Goal: Feedback & Contribution: Submit feedback/report problem

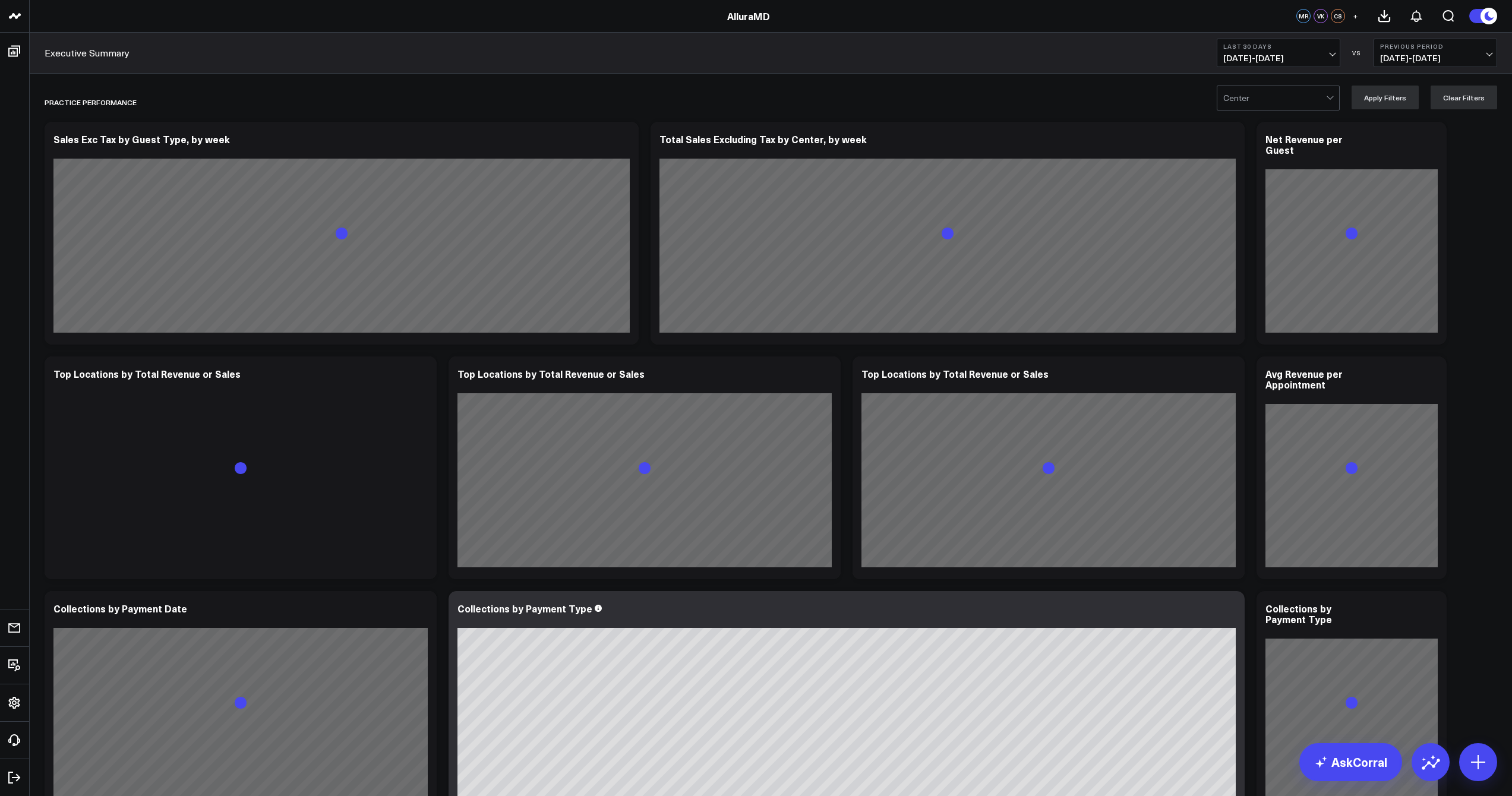
click at [1276, 56] on span "[DATE] - [DATE]" at bounding box center [1278, 58] width 111 height 9
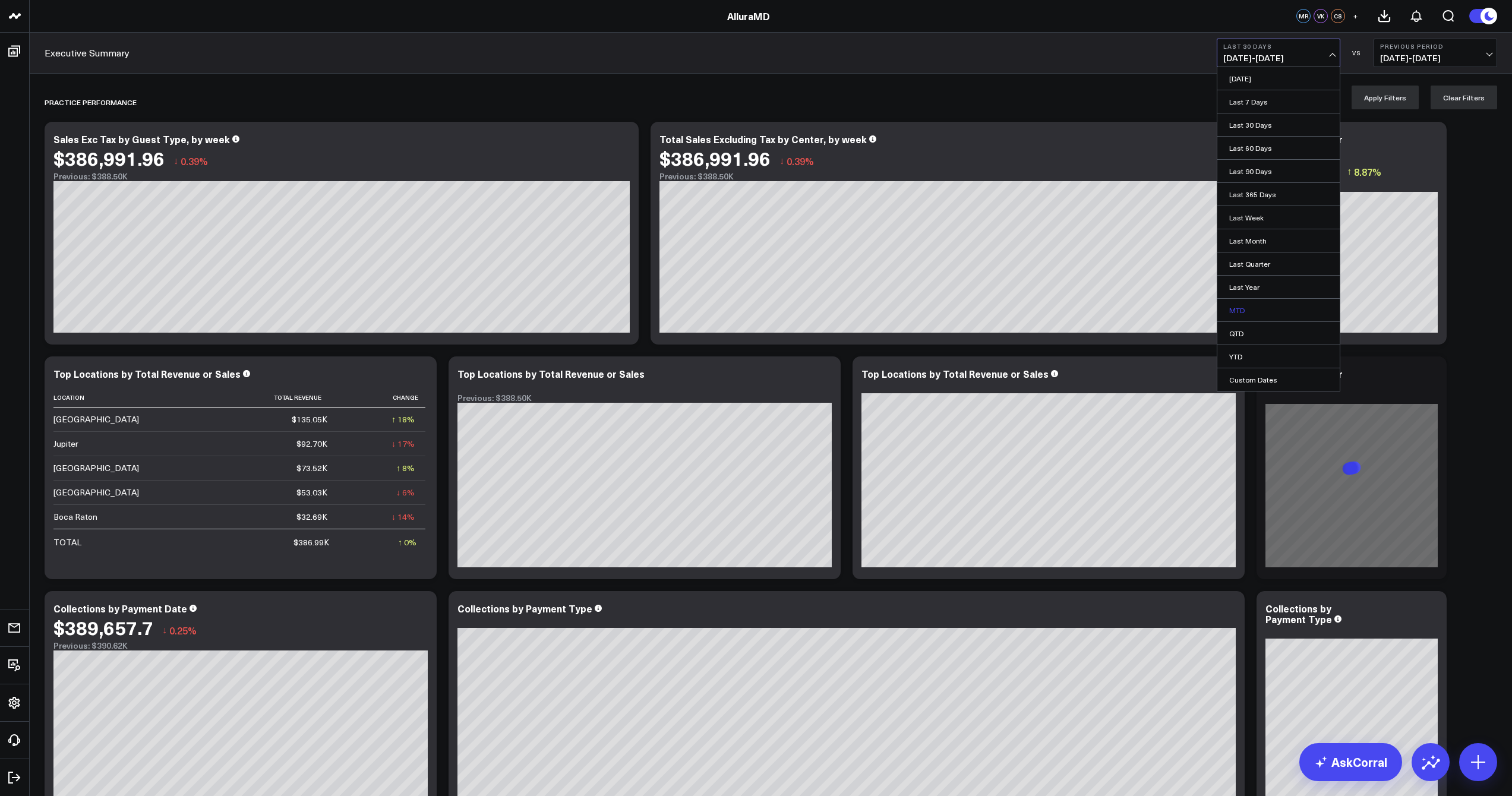
click at [1246, 316] on link "MTD" at bounding box center [1278, 310] width 122 height 22
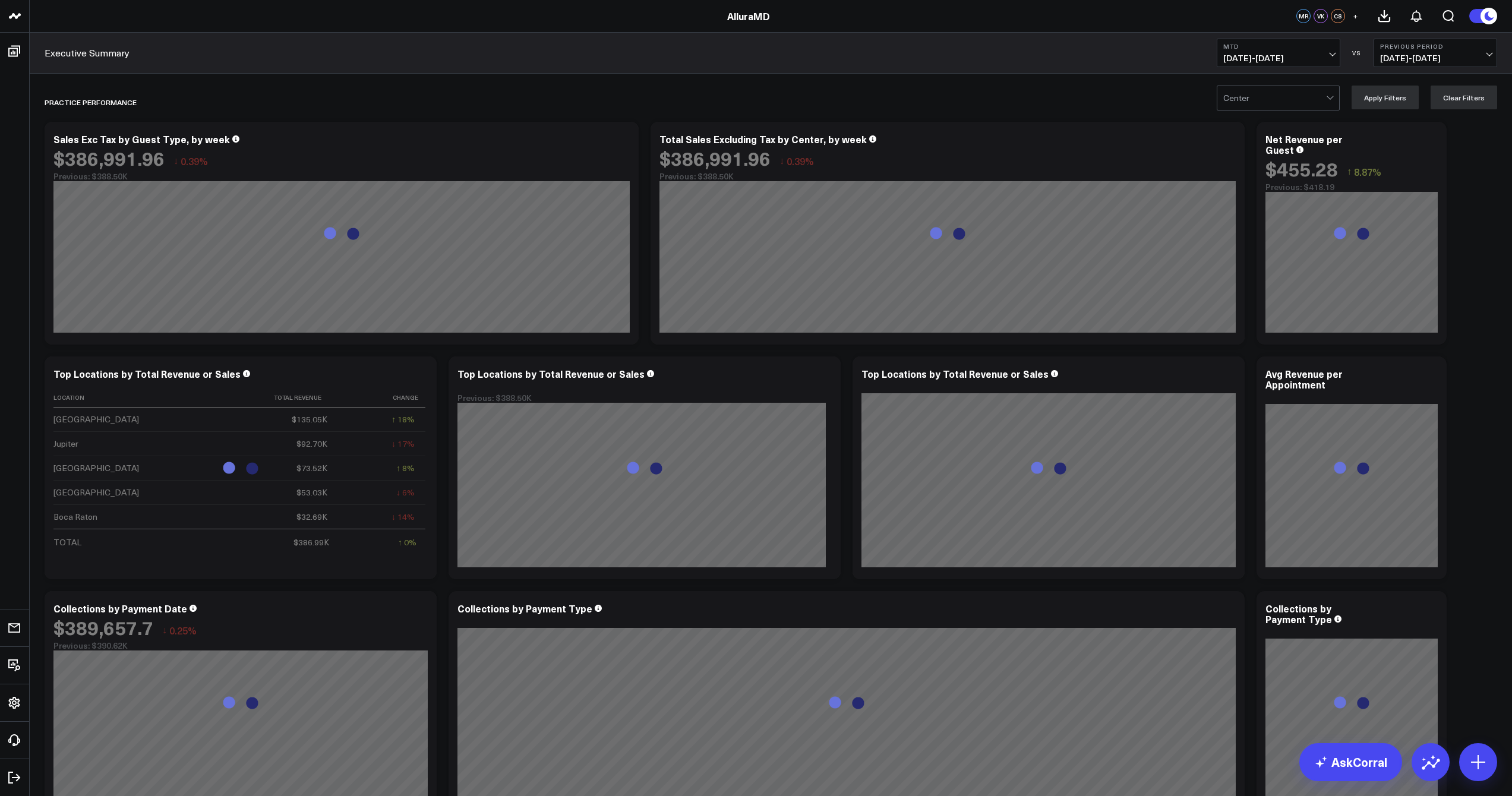
click at [1432, 57] on span "[DATE] - [DATE]" at bounding box center [1436, 58] width 111 height 9
click at [1399, 104] on link "MoM" at bounding box center [1435, 101] width 122 height 22
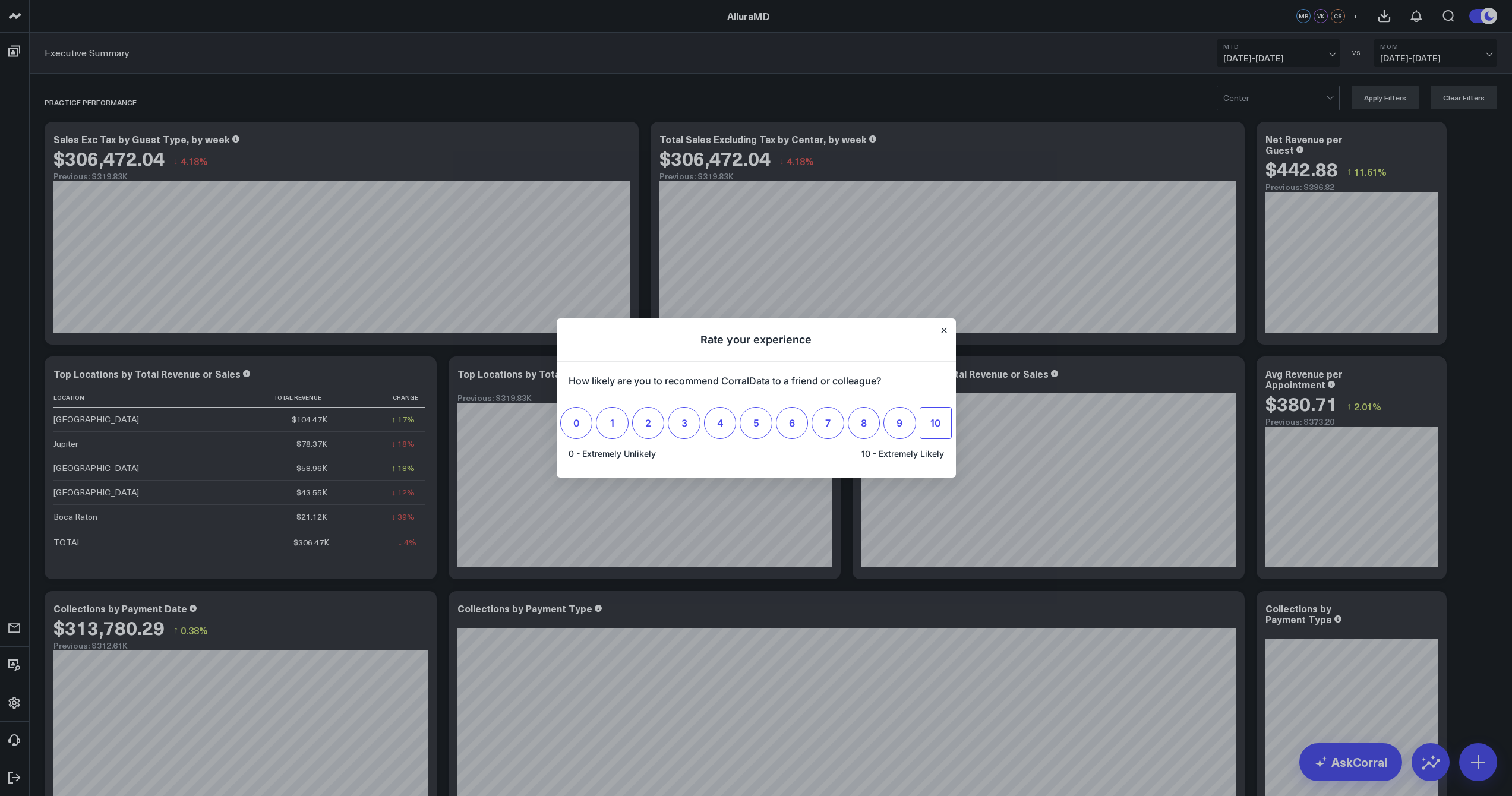
click at [941, 424] on label "10" at bounding box center [936, 423] width 32 height 32
click at [936, 423] on input "10" at bounding box center [936, 423] width 0 height 0
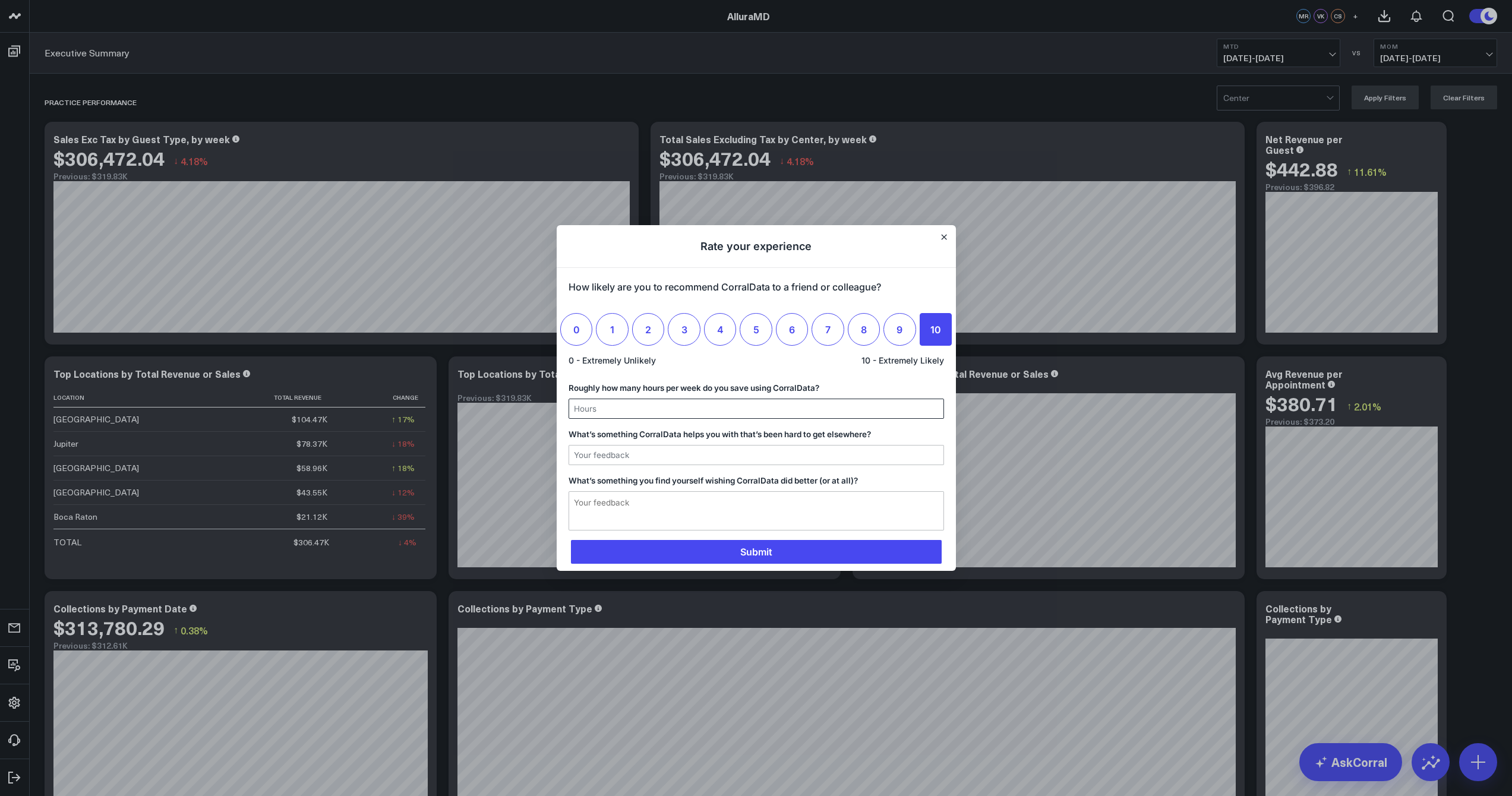
click at [651, 405] on input "Roughly how many hours per week do you save using CorralData?" at bounding box center [756, 409] width 374 height 19
click at [738, 458] on input "What’s something CorralData helps you with that’s been hard to get elsewhere?" at bounding box center [756, 455] width 374 height 19
click at [678, 448] on input "supo" at bounding box center [756, 455] width 374 height 19
click at [669, 452] on input "supo" at bounding box center [756, 455] width 374 height 19
type input "support team"
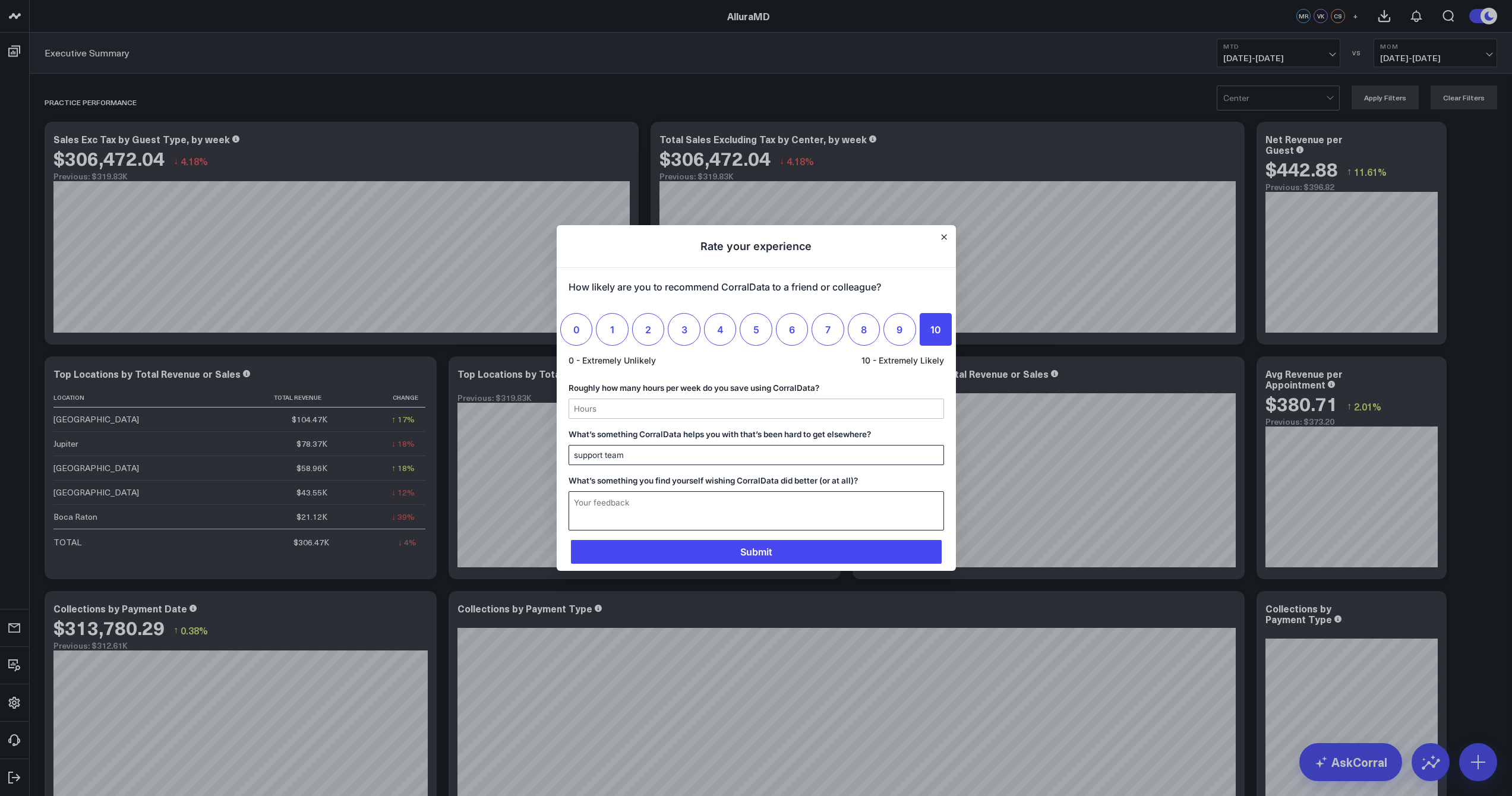
click at [721, 517] on textarea "What’s something you find yourself wishing CorralData did better (or at all)?" at bounding box center [756, 510] width 374 height 38
type textarea "Probably webinar on how to get the most out of the software"
click at [724, 412] on input "Roughly how many hours per week do you save using CorralData?" at bounding box center [756, 409] width 374 height 19
type input "6-8"
click at [648, 554] on span "Submit" at bounding box center [756, 552] width 371 height 24
